Goal: Information Seeking & Learning: Learn about a topic

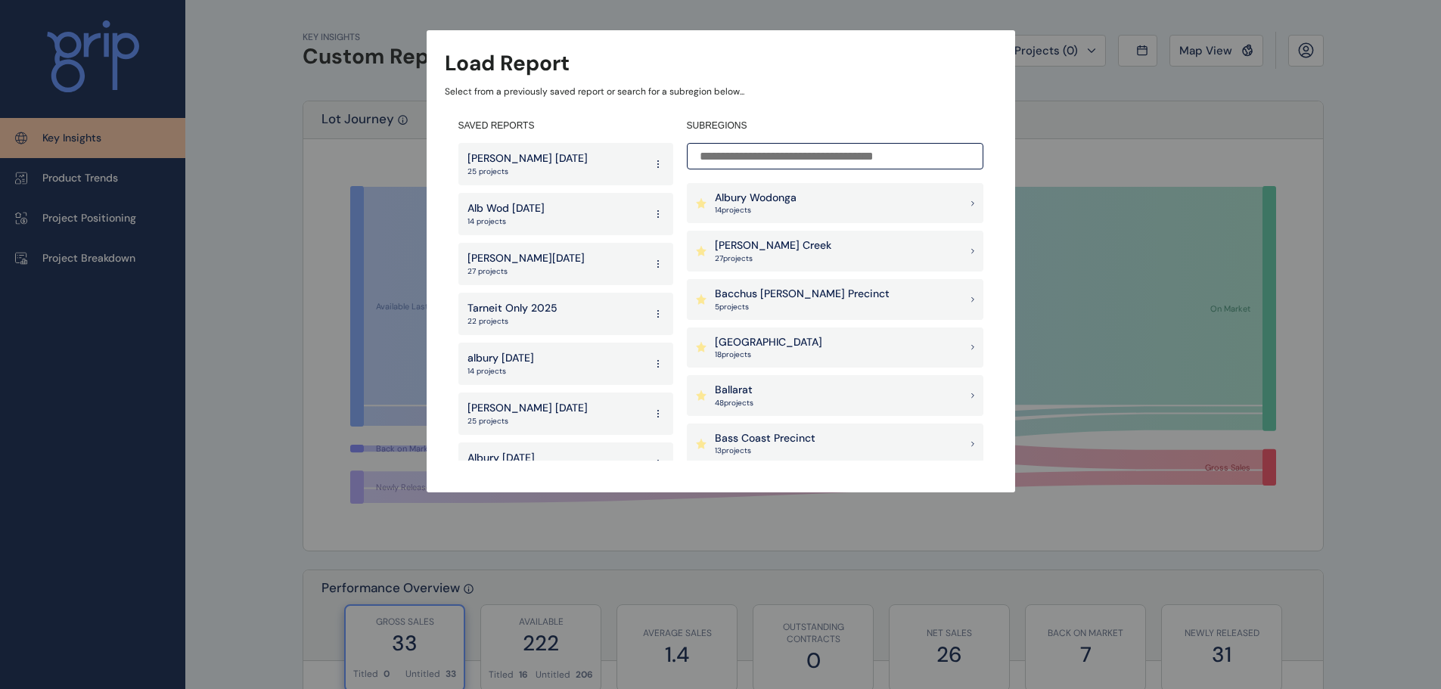
click at [755, 165] on input at bounding box center [835, 156] width 296 height 26
click at [755, 159] on input at bounding box center [835, 156] width 296 height 26
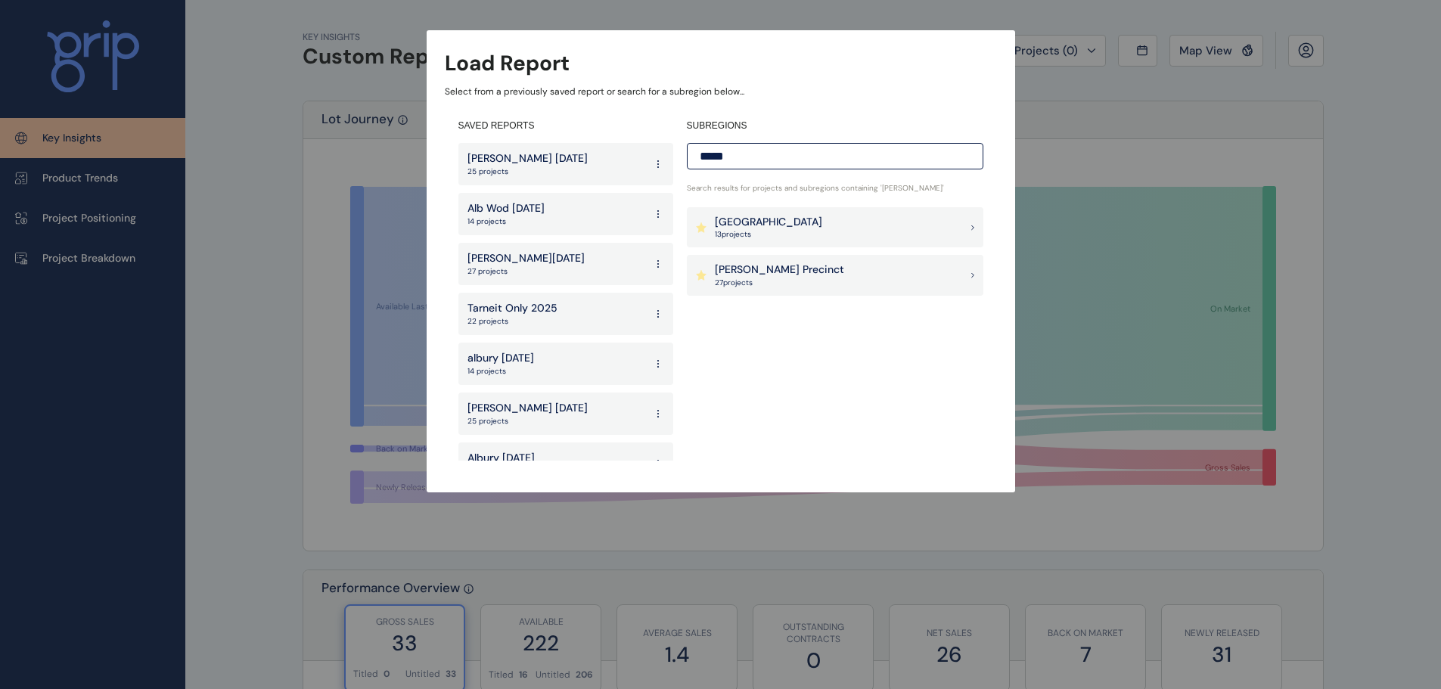
type input "*****"
click at [769, 272] on p "Clyde Precinct" at bounding box center [779, 269] width 129 height 15
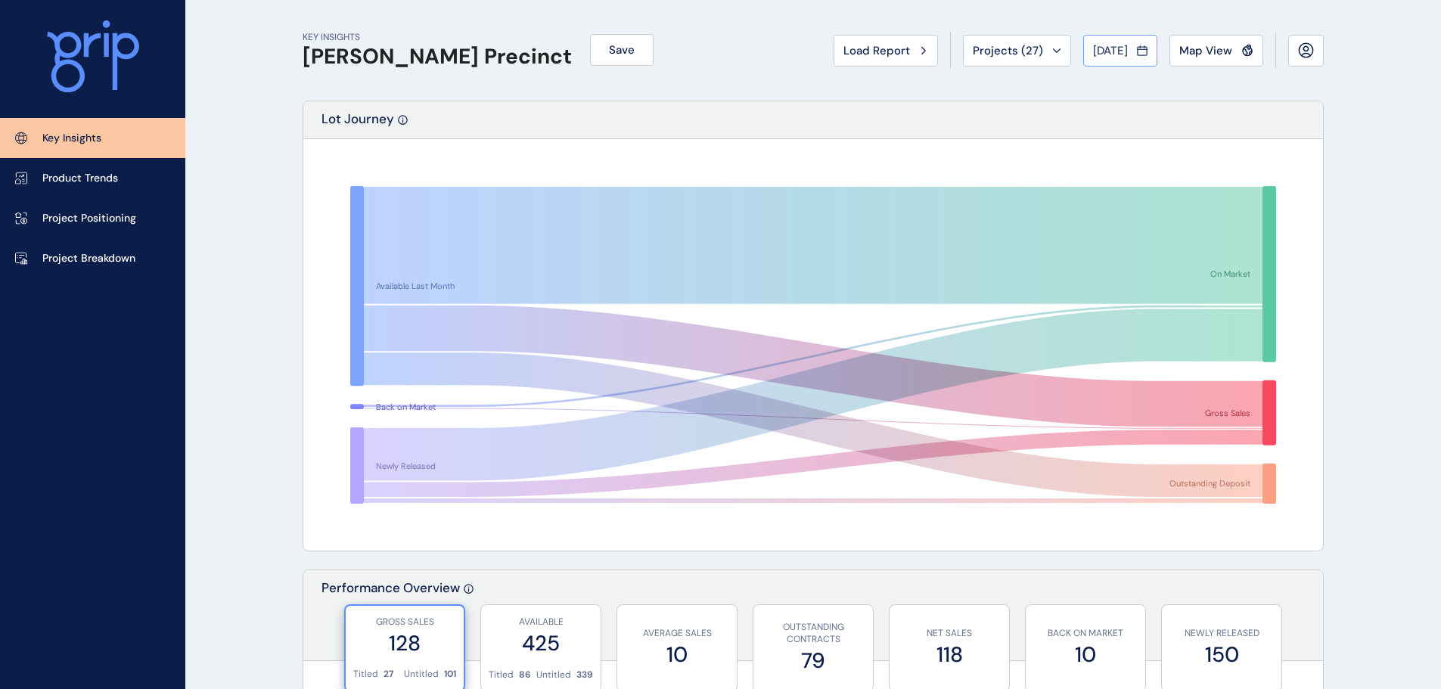
click at [1109, 46] on span "Aug 2025" at bounding box center [1110, 50] width 35 height 15
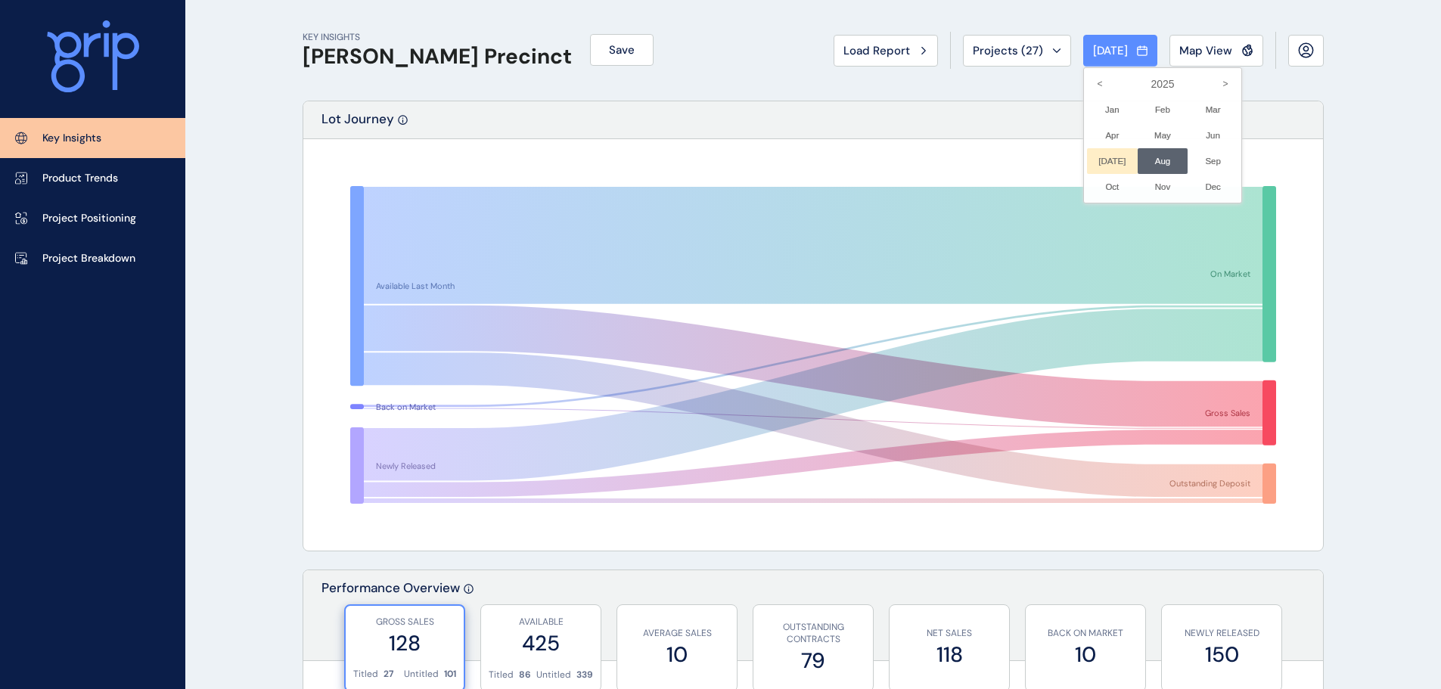
click at [1101, 158] on li "Jul No report is available for this period. New months are usually published 5 …" at bounding box center [1112, 161] width 51 height 26
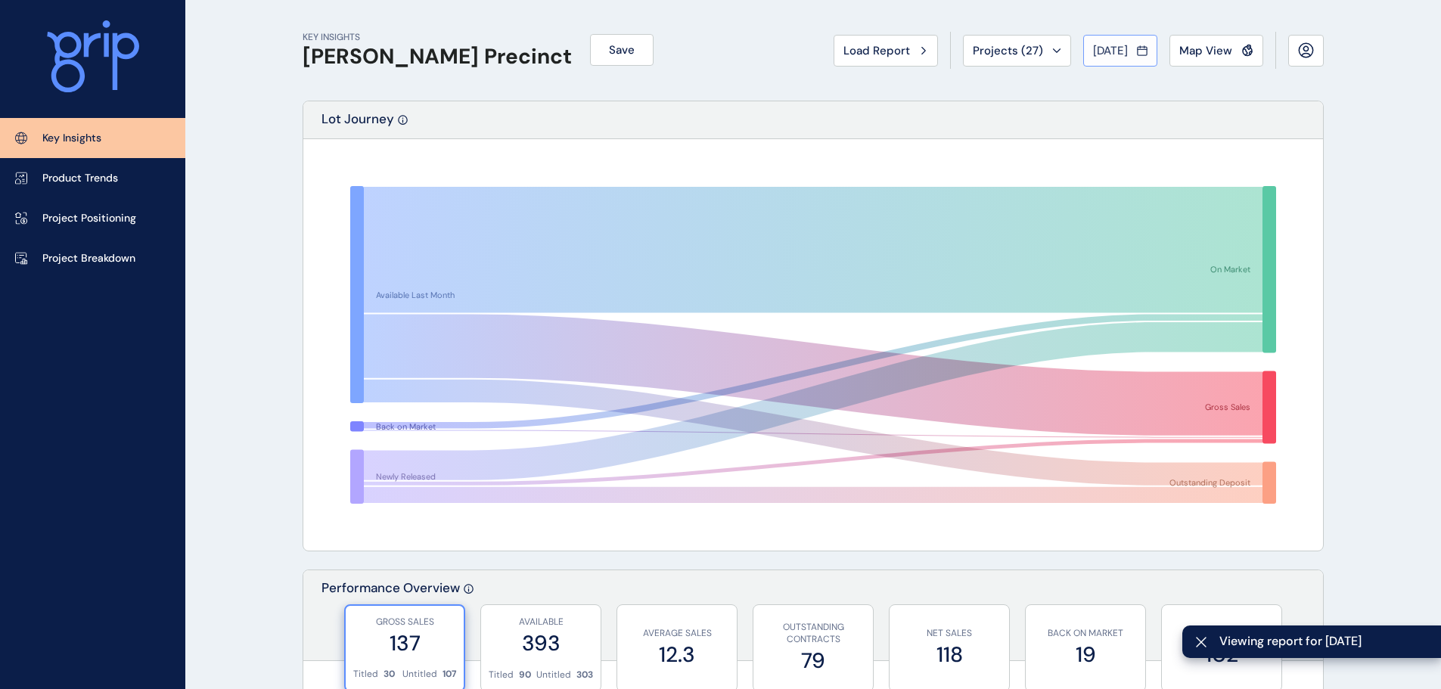
click at [1114, 52] on span "Jul 2025" at bounding box center [1110, 50] width 35 height 15
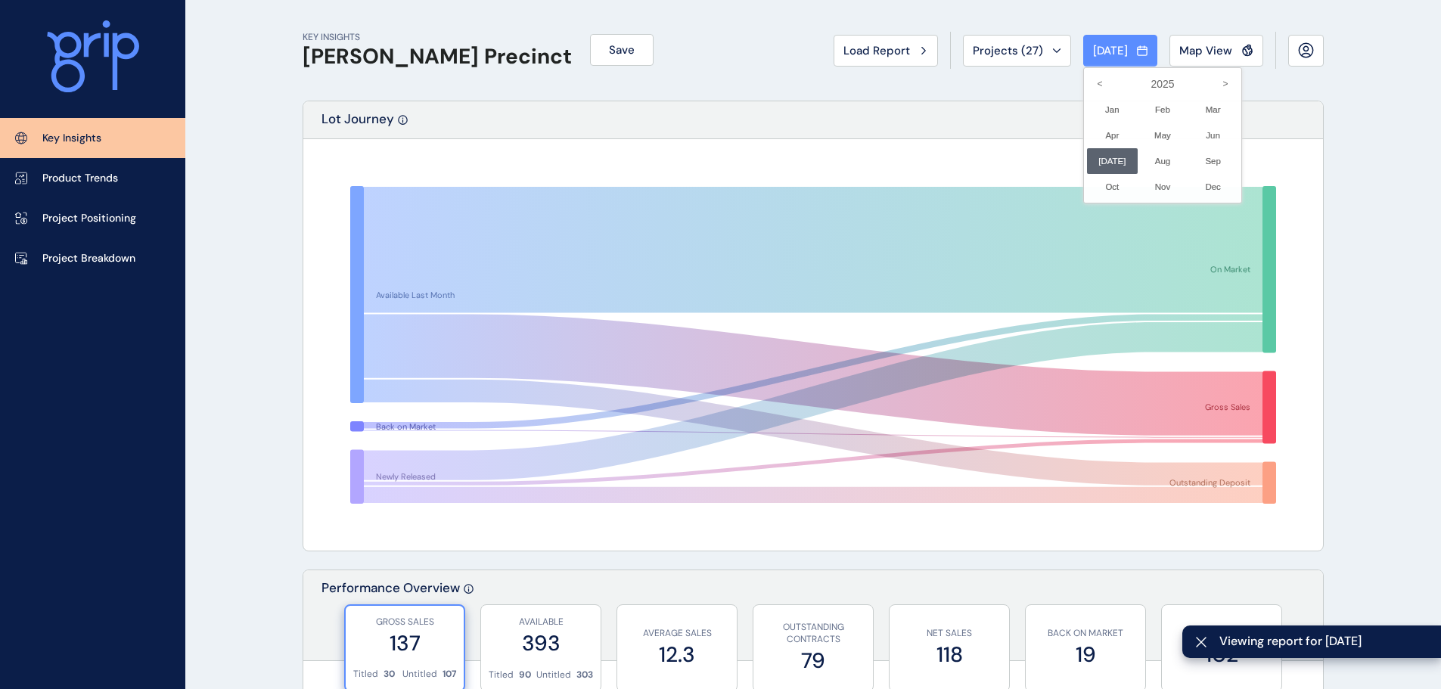
click at [1211, 137] on li "Jun No report is available for this period. New months are usually published 5 …" at bounding box center [1212, 136] width 51 height 26
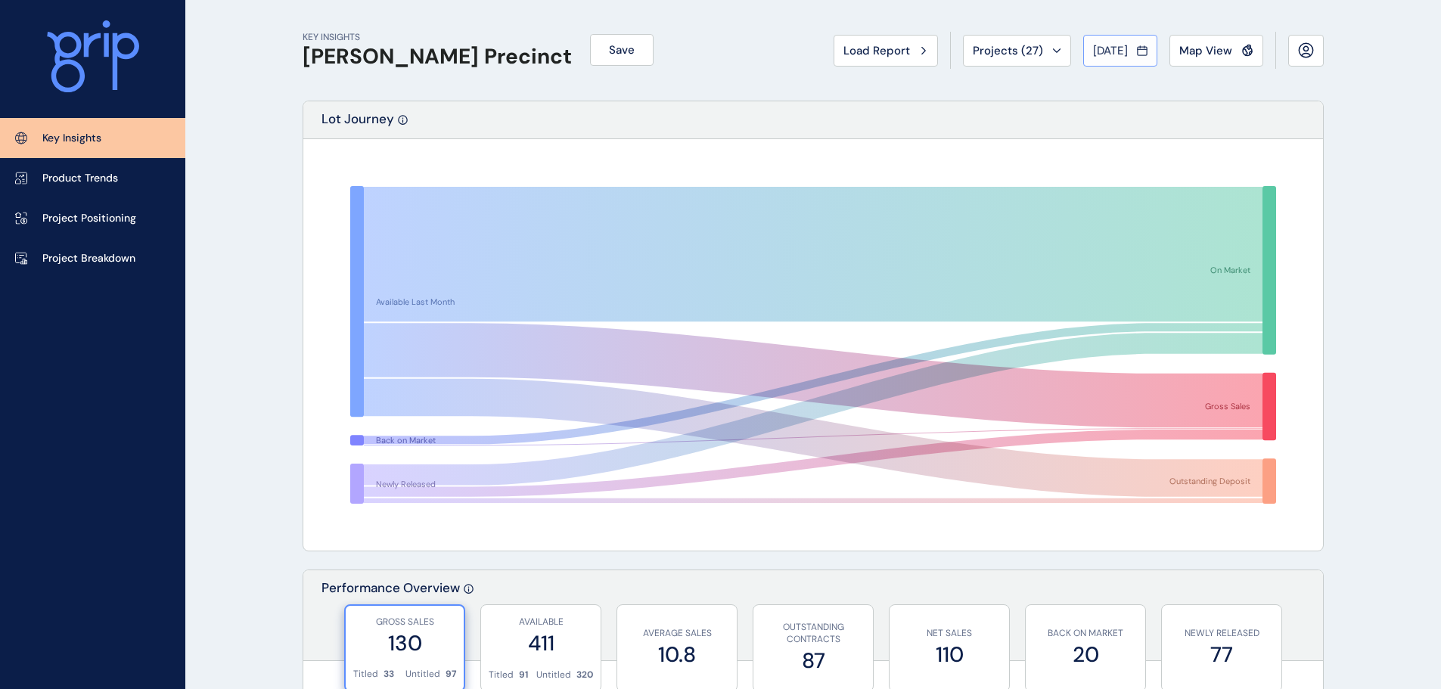
click at [1130, 54] on div "[DATE]" at bounding box center [1120, 50] width 54 height 15
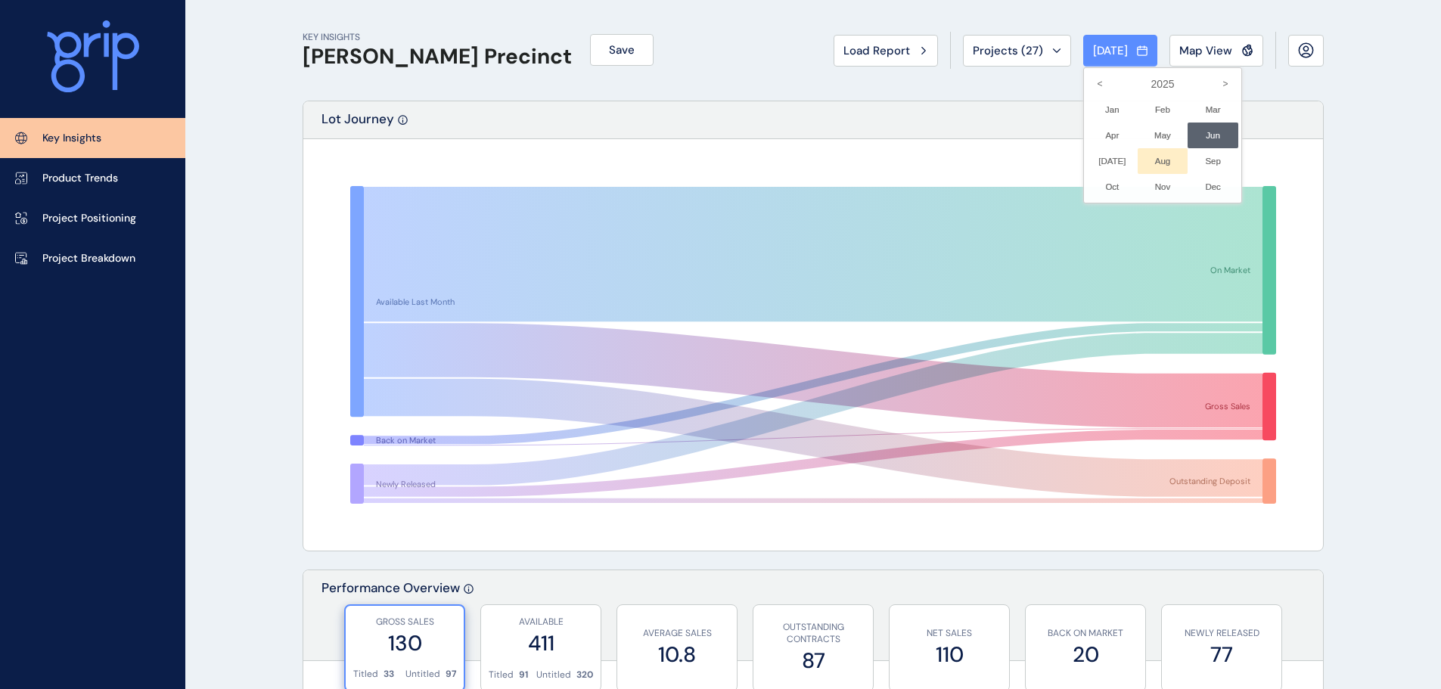
click at [1146, 157] on li "Aug No report is available for this period. New months are usually published 5 …" at bounding box center [1162, 161] width 51 height 26
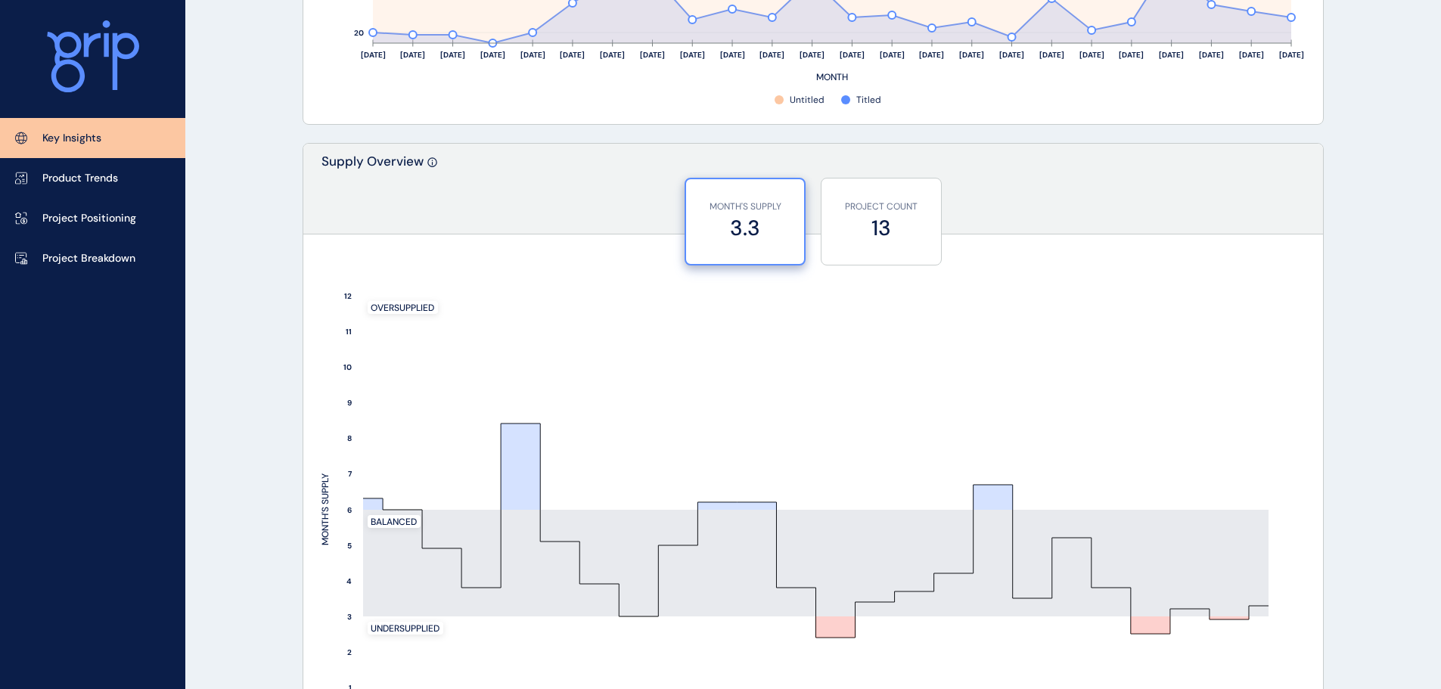
scroll to position [1210, 0]
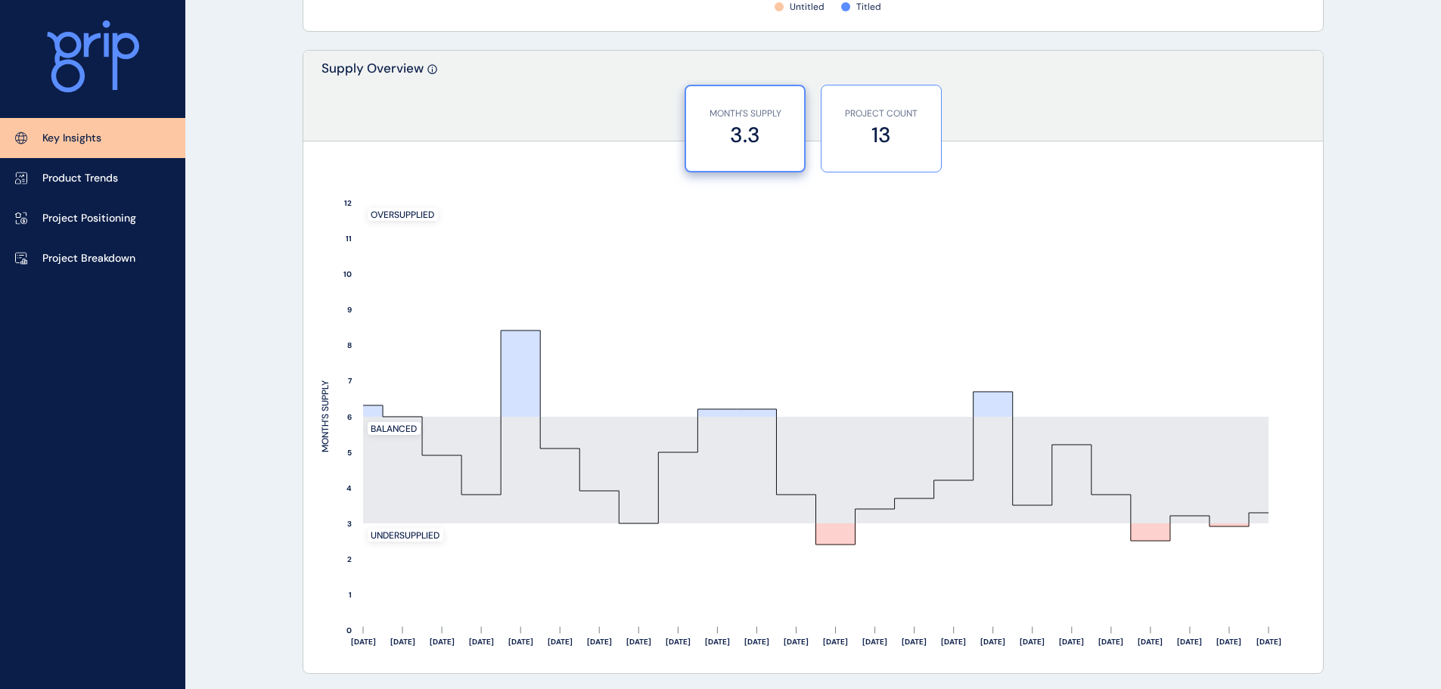
click at [871, 150] on div "PROJECT COUNT 13" at bounding box center [881, 128] width 104 height 86
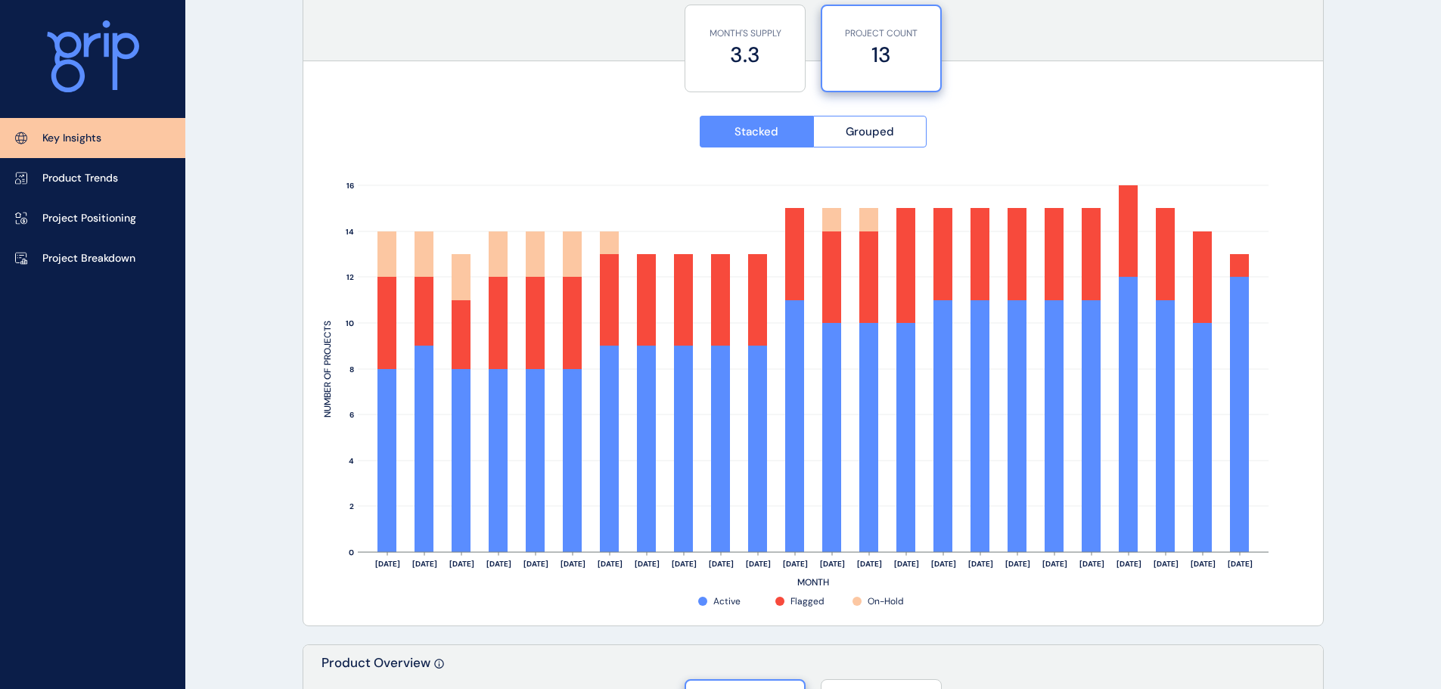
scroll to position [1286, 0]
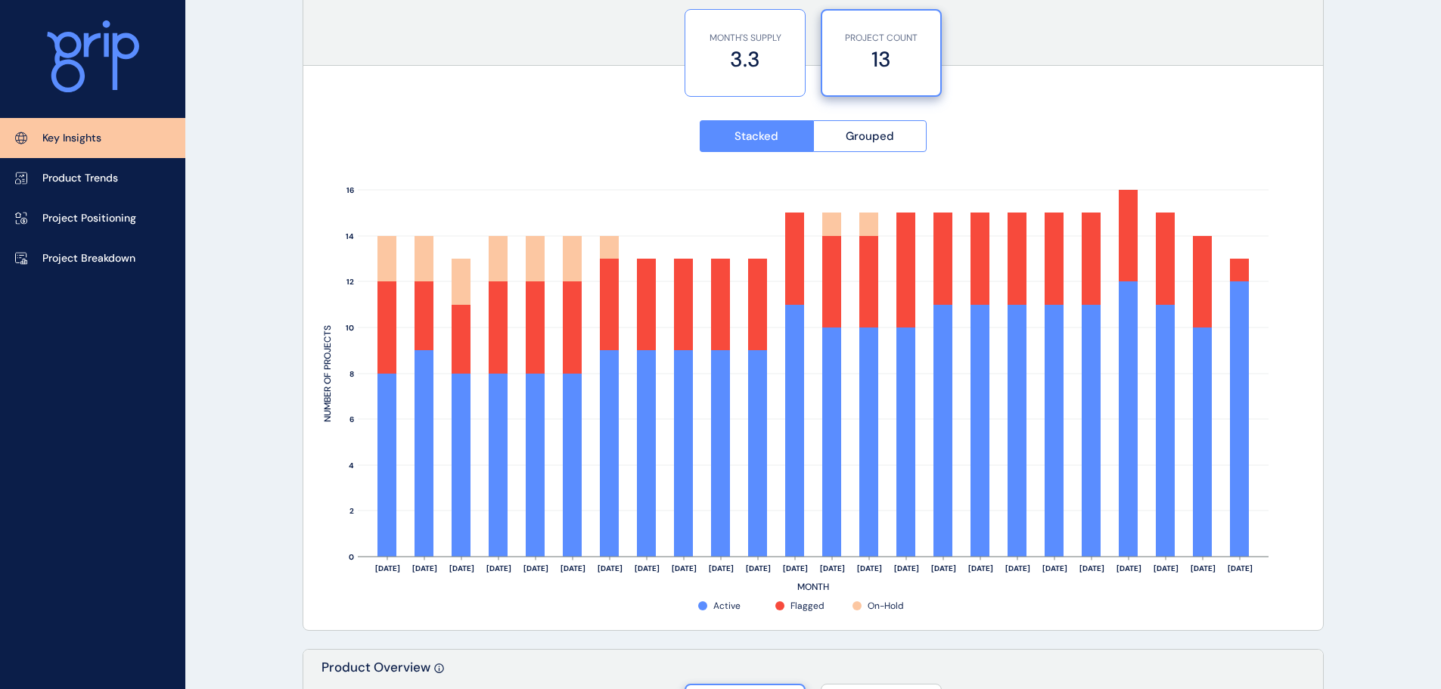
click at [734, 66] on label "3.3" at bounding box center [745, 59] width 104 height 29
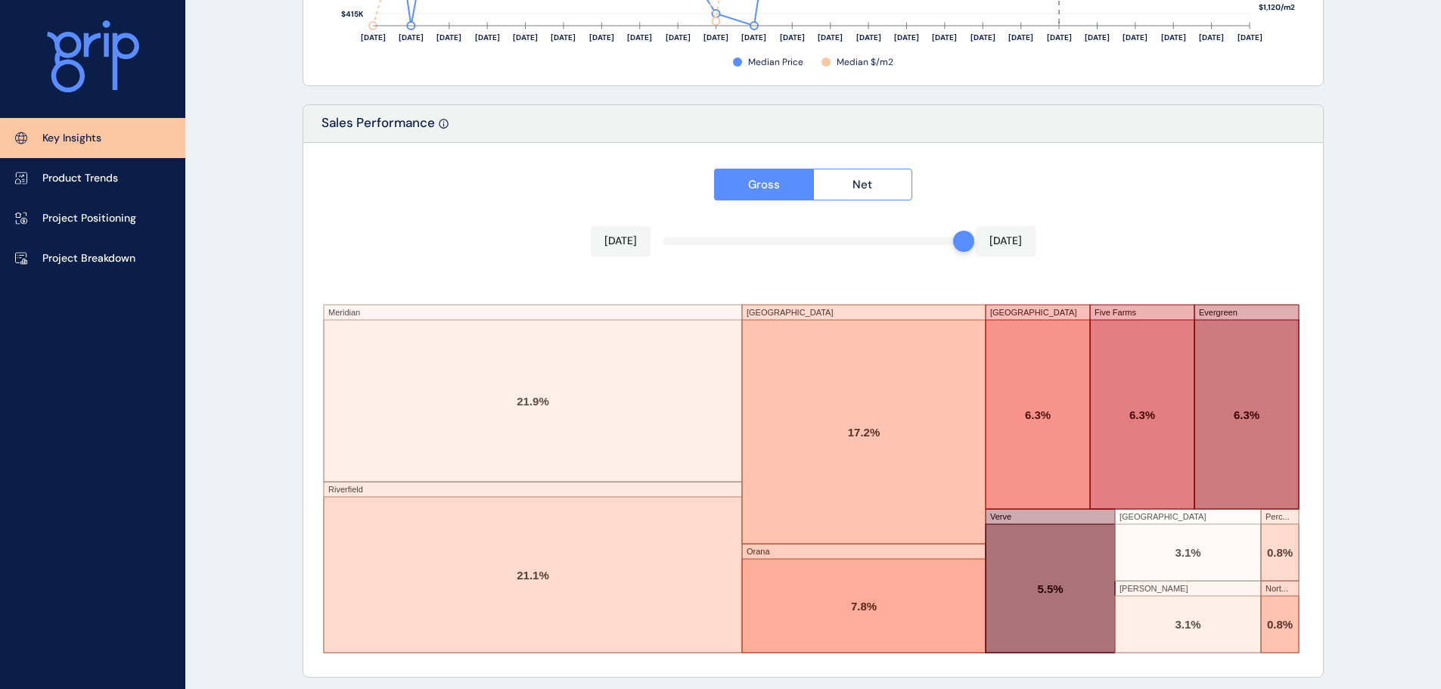
scroll to position [2495, 0]
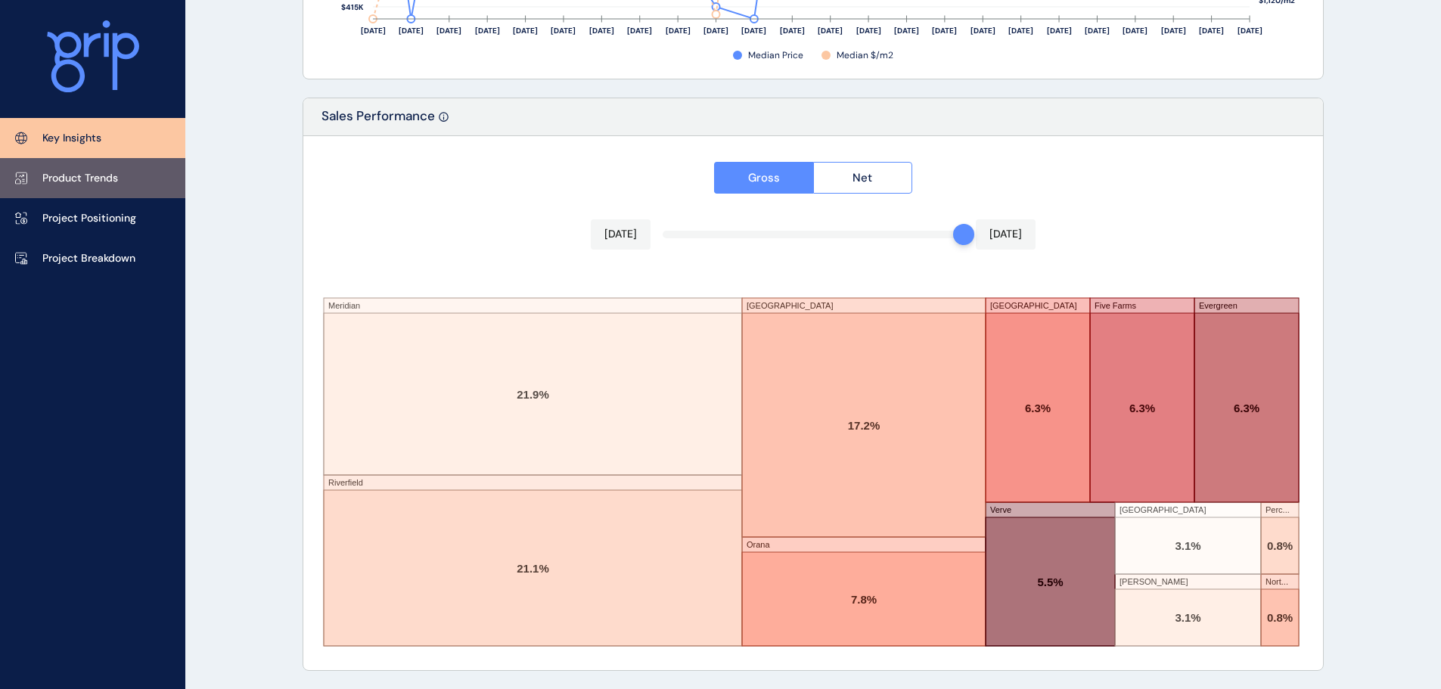
click at [94, 175] on p "Product Trends" at bounding box center [80, 178] width 76 height 15
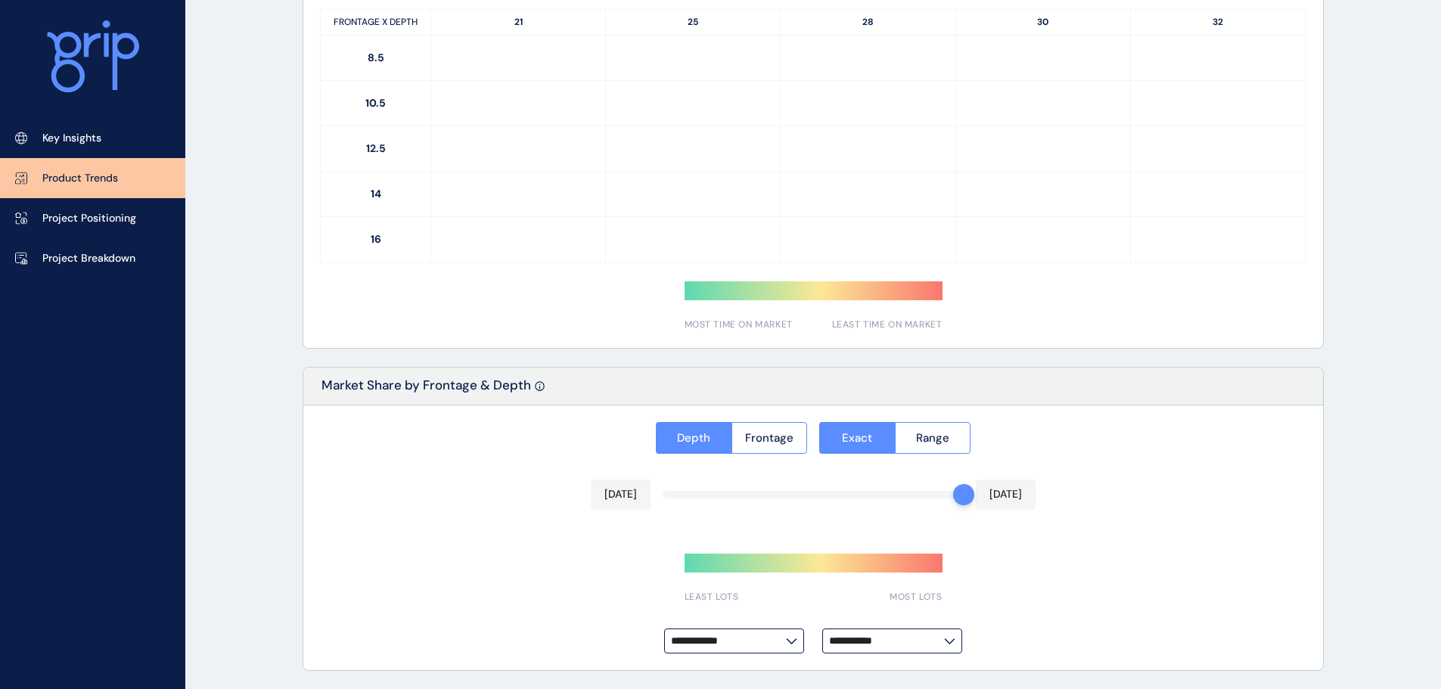
type input "**********"
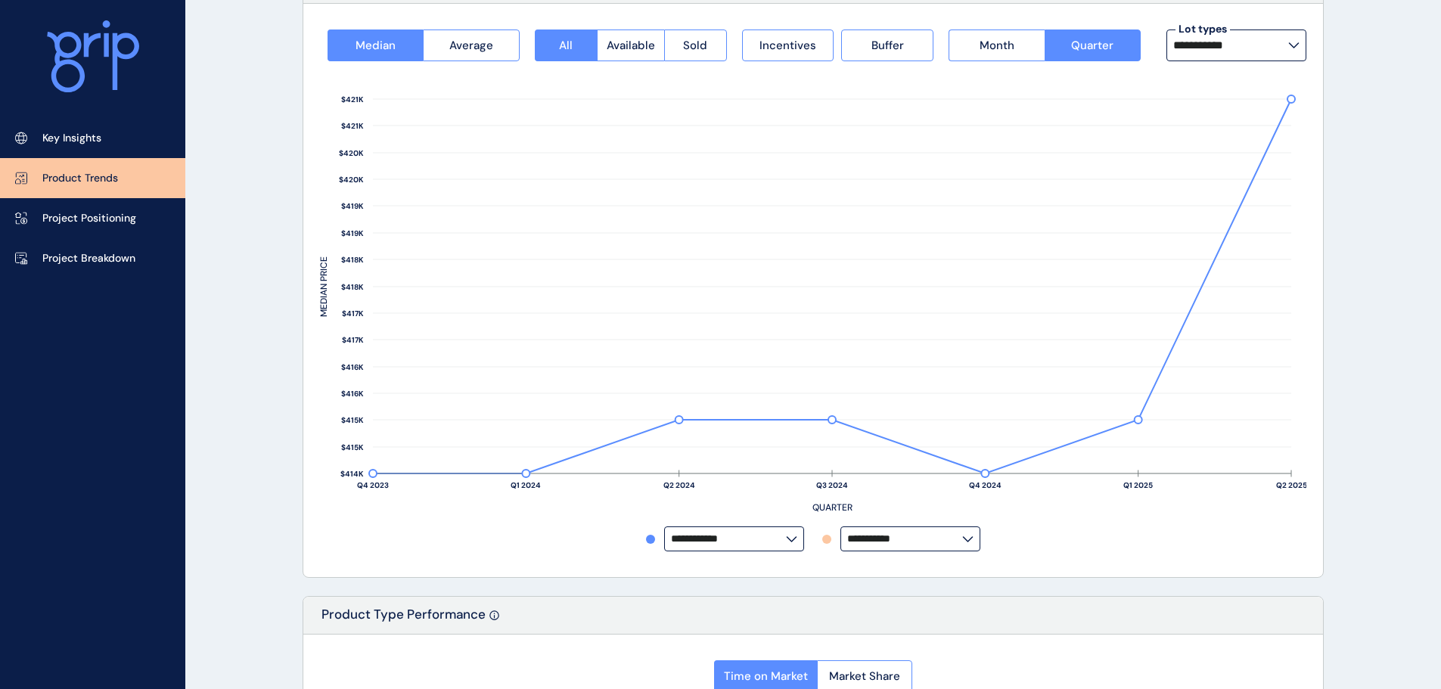
scroll to position [151, 0]
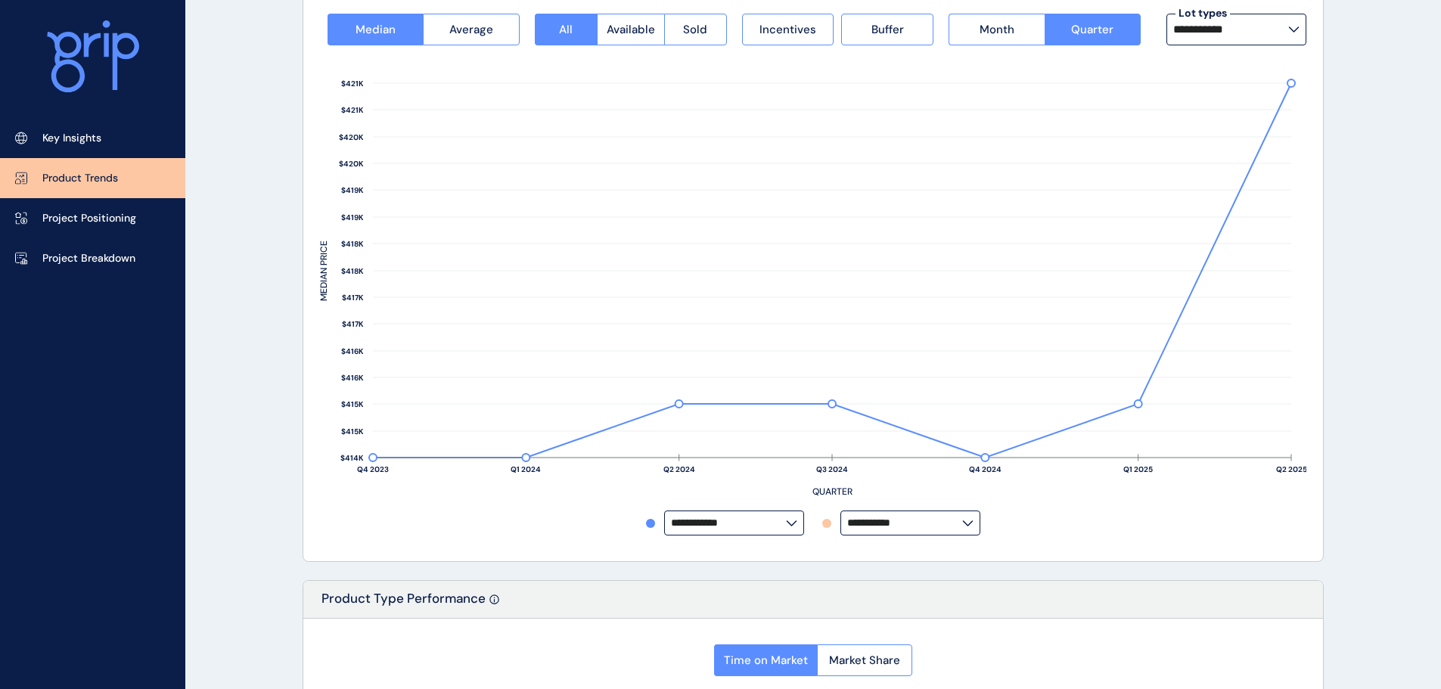
click at [879, 525] on input "**********" at bounding box center [904, 522] width 115 height 11
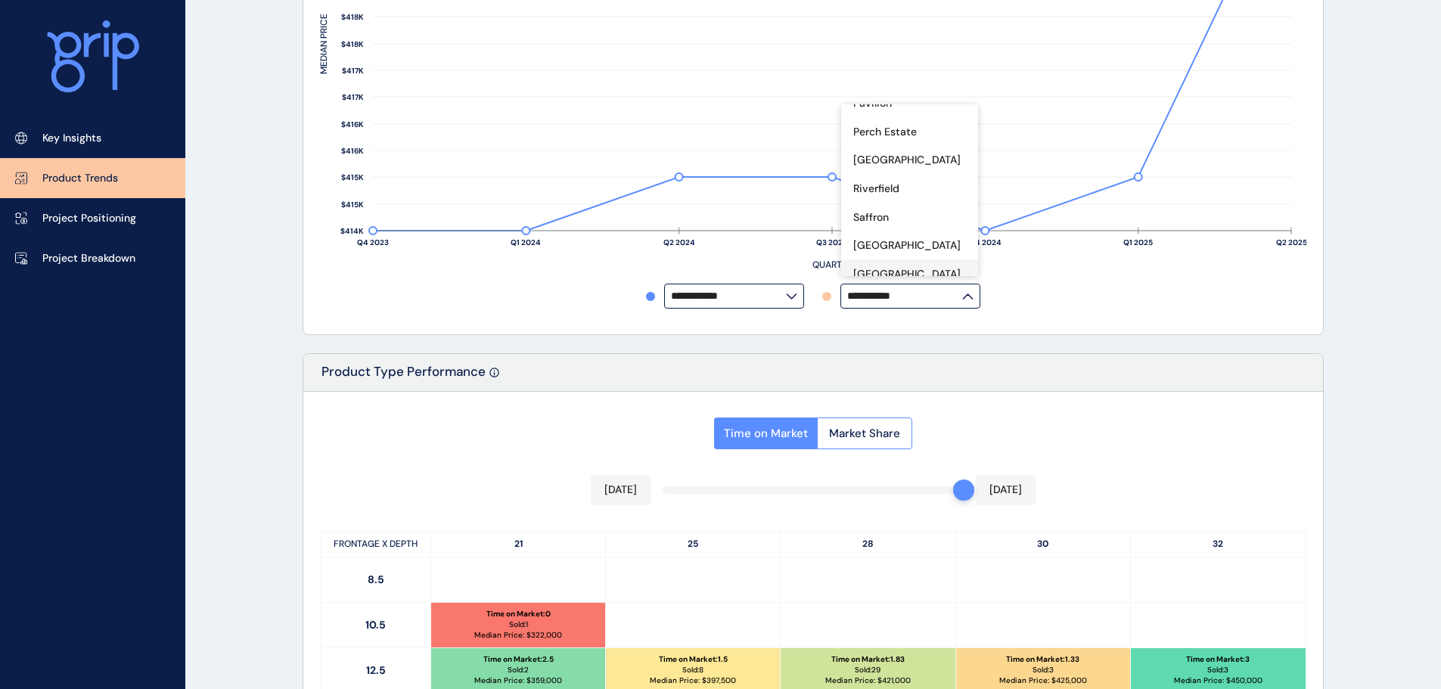
scroll to position [489, 0]
click at [905, 228] on div "Riverfield" at bounding box center [909, 242] width 137 height 29
type input "**********"
click at [1315, 309] on div at bounding box center [812, 47] width 1019 height 573
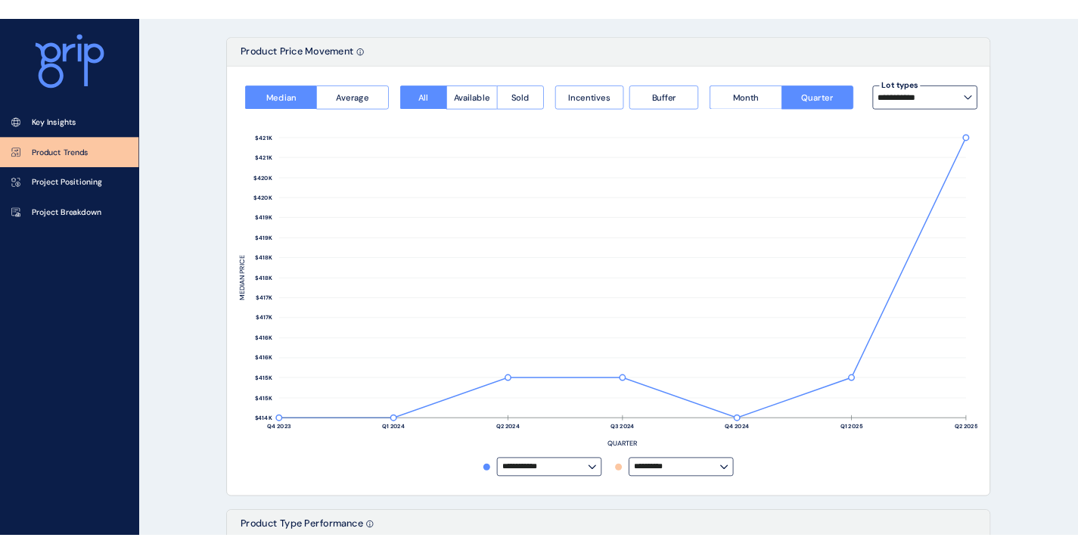
scroll to position [0, 0]
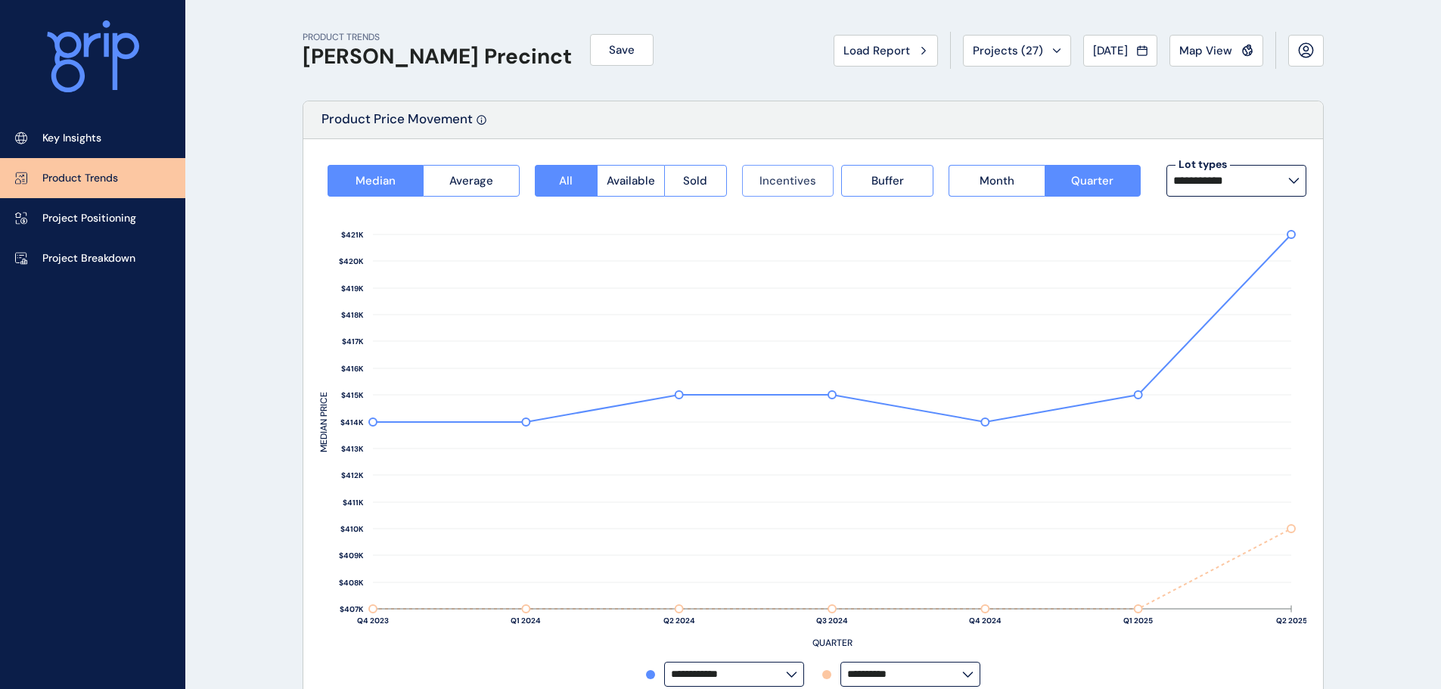
click at [774, 181] on span "Incentives" at bounding box center [787, 180] width 57 height 15
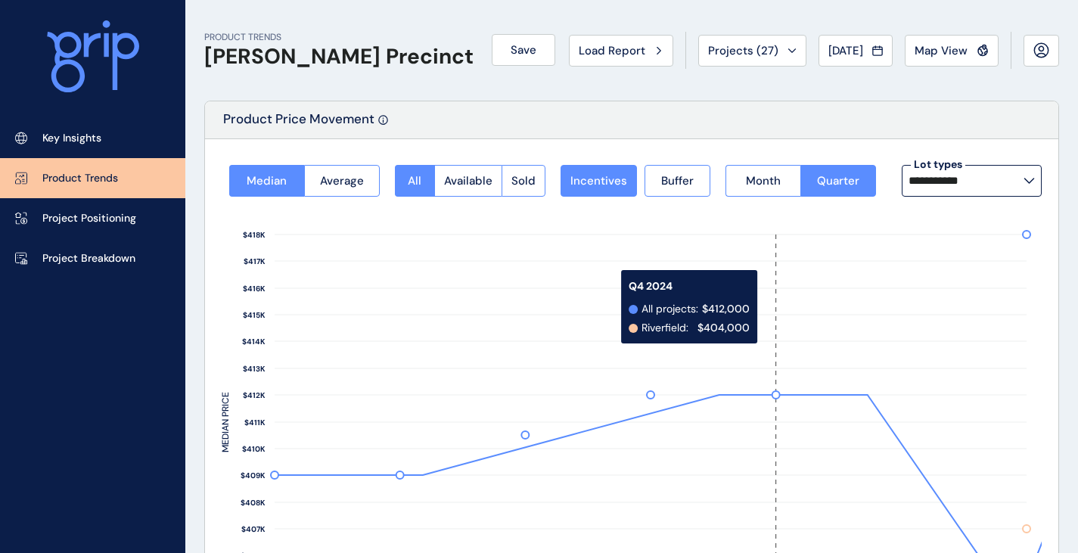
click at [764, 307] on rect at bounding box center [776, 421] width 126 height 374
